Goal: Task Accomplishment & Management: Manage account settings

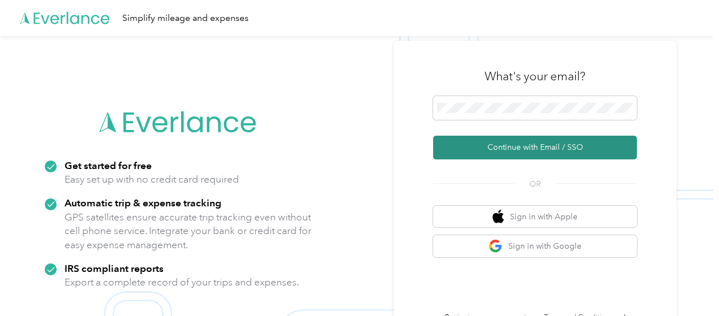
click at [518, 149] on button "Continue with Email / SSO" at bounding box center [535, 148] width 204 height 24
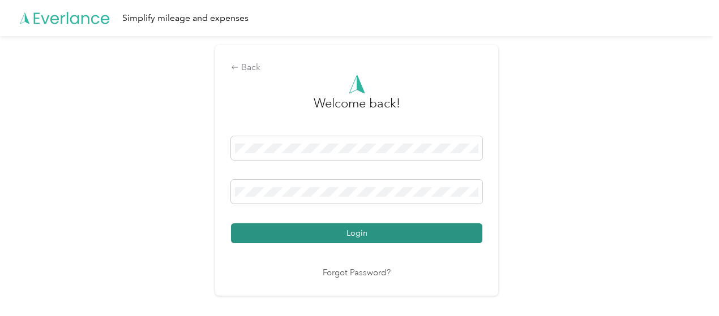
click at [354, 230] on button "Login" at bounding box center [356, 234] width 251 height 20
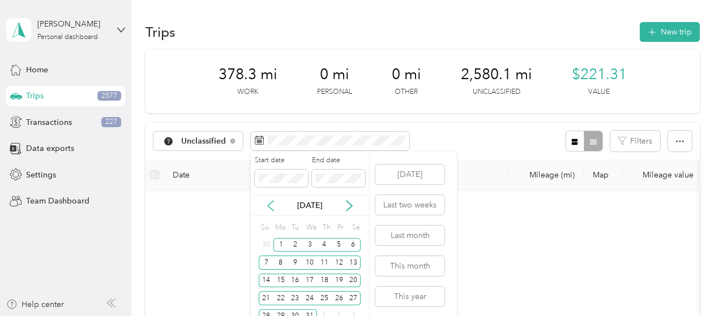
click at [269, 210] on icon at bounding box center [270, 205] width 11 height 11
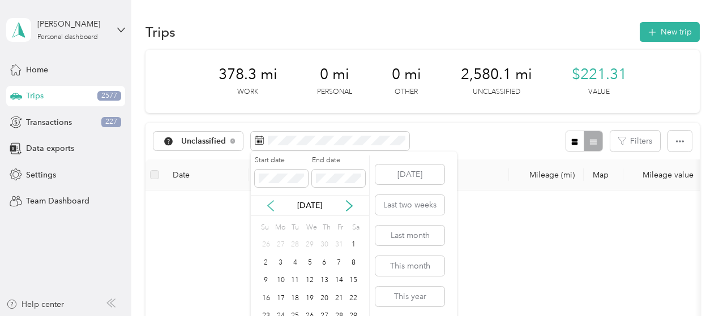
click at [269, 210] on icon at bounding box center [270, 205] width 11 height 11
click at [311, 247] on div "1" at bounding box center [309, 245] width 15 height 14
click at [336, 312] on div "31" at bounding box center [339, 317] width 15 height 14
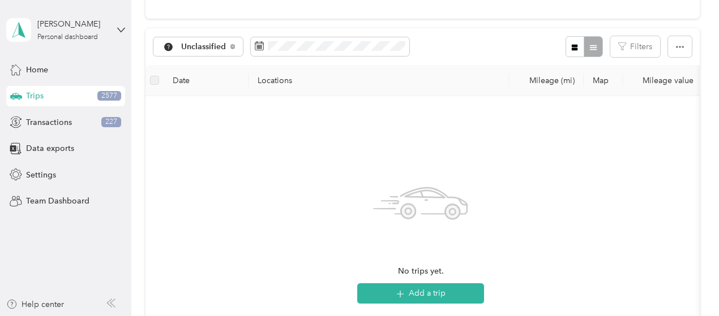
scroll to position [109, 0]
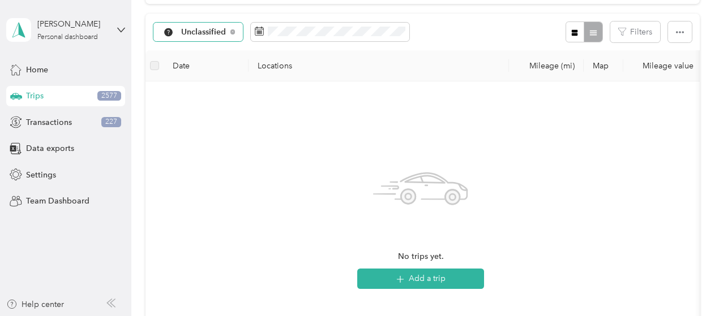
click at [208, 36] on span "Unclassified" at bounding box center [203, 32] width 45 height 8
click at [200, 149] on span "All purposes" at bounding box center [211, 145] width 59 height 12
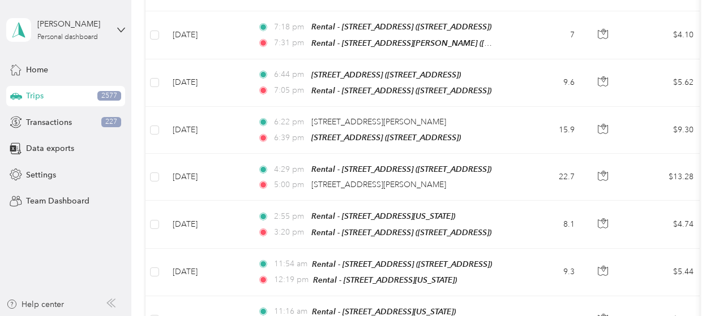
scroll to position [4817, 0]
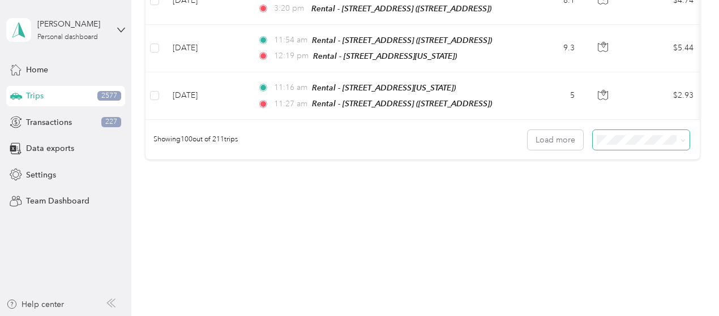
click at [617, 150] on span at bounding box center [641, 140] width 97 height 20
click at [565, 150] on button "Load more" at bounding box center [554, 140] width 55 height 20
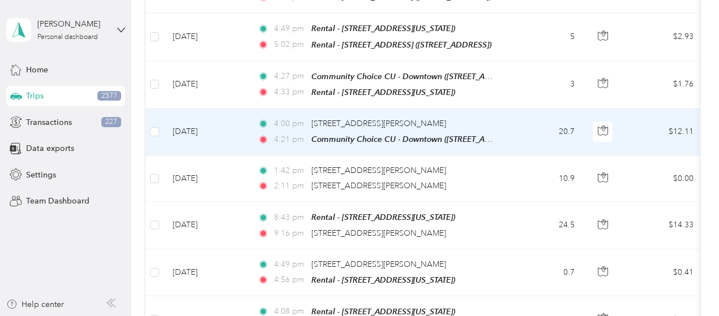
scroll to position [9506, 0]
